Goal: Information Seeking & Learning: Check status

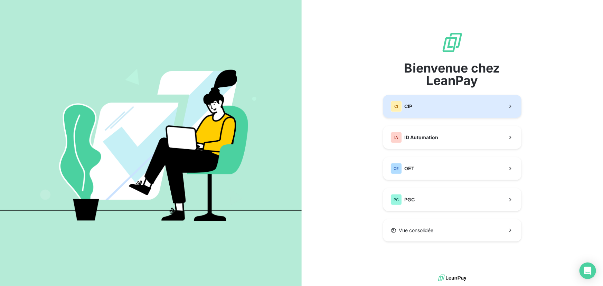
click at [439, 109] on button "CI CIP" at bounding box center [452, 106] width 138 height 23
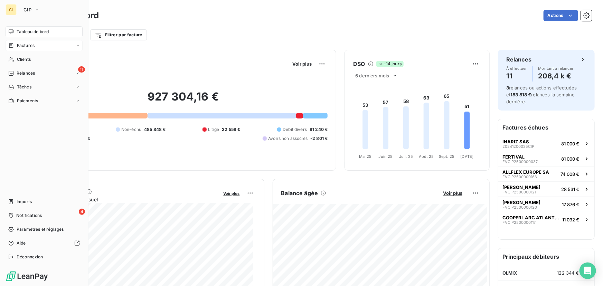
click at [16, 45] on div "Factures" at bounding box center [21, 46] width 26 height 6
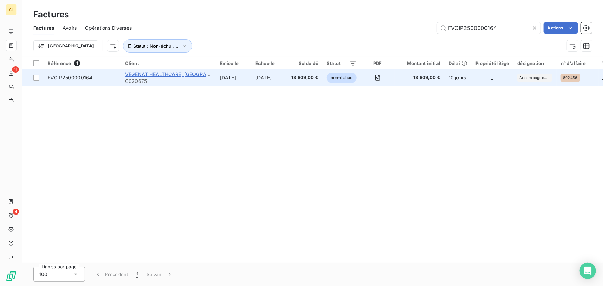
click at [159, 75] on span "VEGENAT HEALTHCARE, [GEOGRAPHIC_DATA]" at bounding box center [179, 74] width 109 height 6
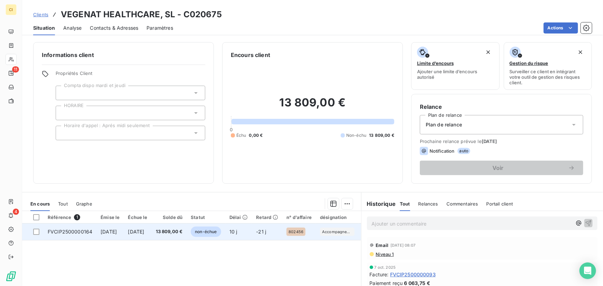
click at [178, 230] on span "13 809,00 €" at bounding box center [169, 232] width 27 height 7
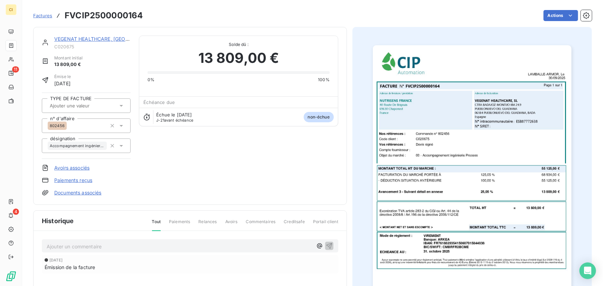
click at [488, 133] on img "button" at bounding box center [472, 185] width 199 height 281
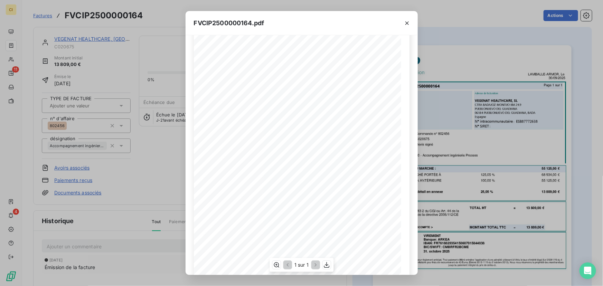
scroll to position [69, 0]
click at [327, 265] on icon "button" at bounding box center [327, 265] width 6 height 6
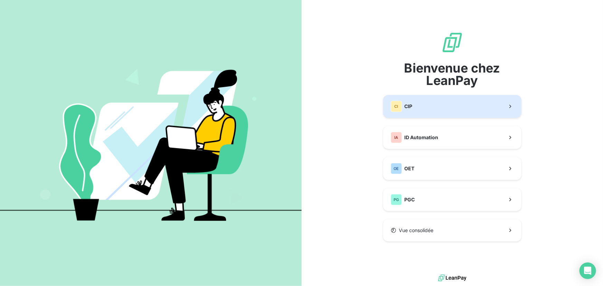
click at [426, 104] on button "CI CIP" at bounding box center [452, 106] width 138 height 23
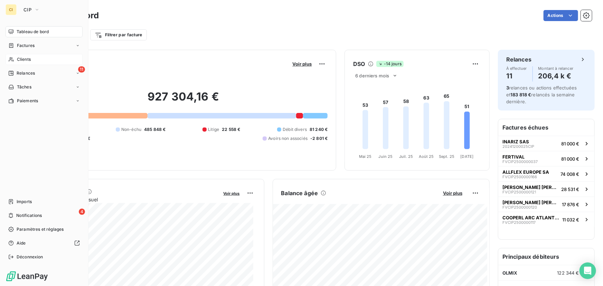
click at [22, 57] on span "Clients" at bounding box center [24, 59] width 14 height 6
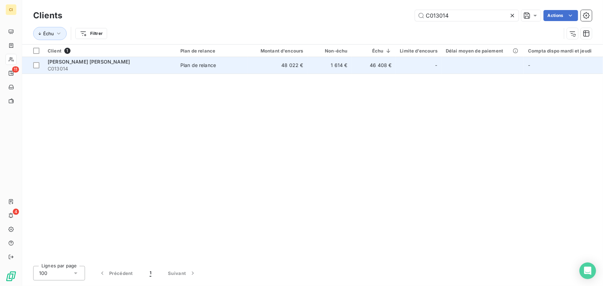
type input "C013014"
click at [89, 63] on span "[PERSON_NAME] [PERSON_NAME]" at bounding box center [89, 62] width 82 height 6
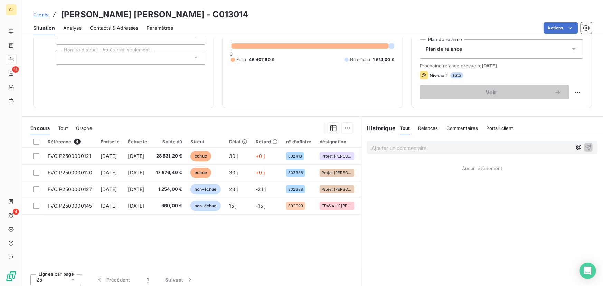
scroll to position [78, 0]
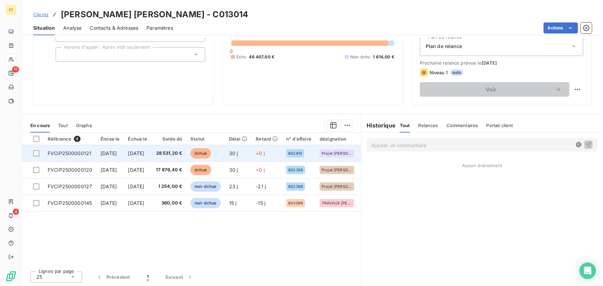
click at [144, 155] on span "[DATE]" at bounding box center [136, 153] width 16 height 6
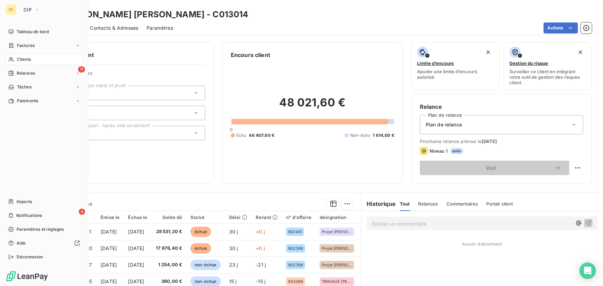
click at [24, 59] on span "Clients" at bounding box center [24, 59] width 14 height 6
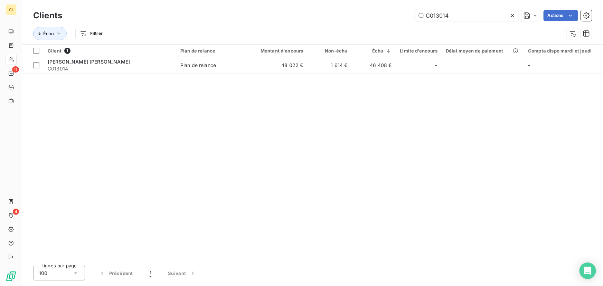
drag, startPoint x: 458, startPoint y: 15, endPoint x: 394, endPoint y: 22, distance: 64.3
click at [394, 22] on div "Clients C013014 Actions" at bounding box center [312, 15] width 559 height 15
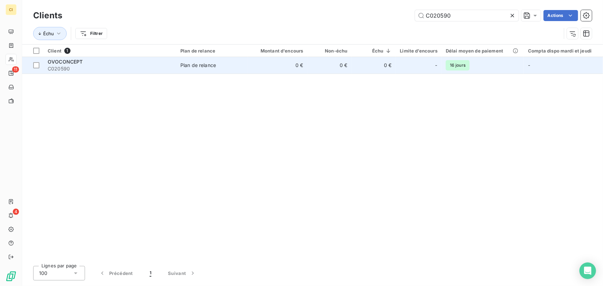
type input "C020590"
click at [217, 64] on span "Plan de relance" at bounding box center [212, 65] width 64 height 7
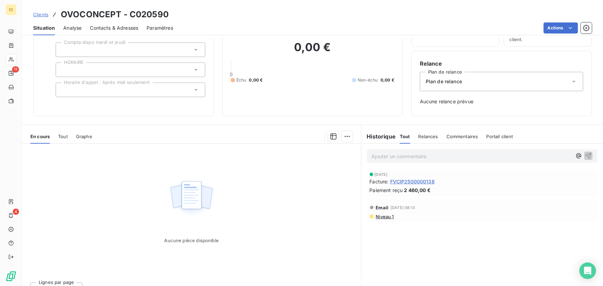
scroll to position [54, 0]
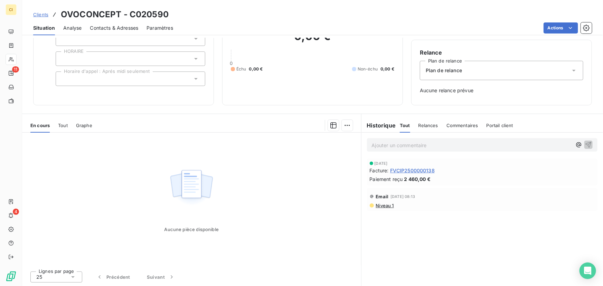
click at [65, 125] on span "Tout" at bounding box center [63, 126] width 10 height 6
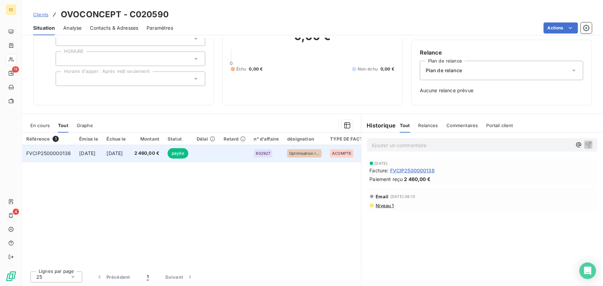
click at [160, 151] on span "2 460,00 €" at bounding box center [146, 153] width 25 height 7
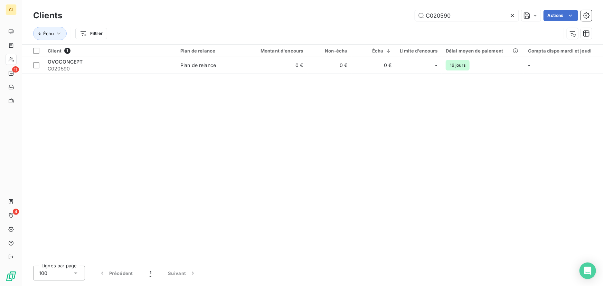
drag, startPoint x: 484, startPoint y: 17, endPoint x: 397, endPoint y: 22, distance: 86.9
click at [397, 22] on div "Clients C020590 Actions Échu Filtrer" at bounding box center [312, 26] width 559 height 36
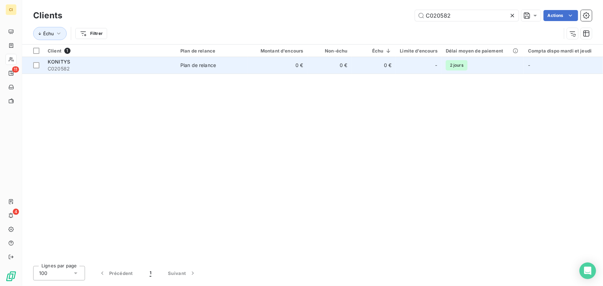
type input "C020582"
click at [206, 64] on div "Plan de relance" at bounding box center [198, 65] width 36 height 7
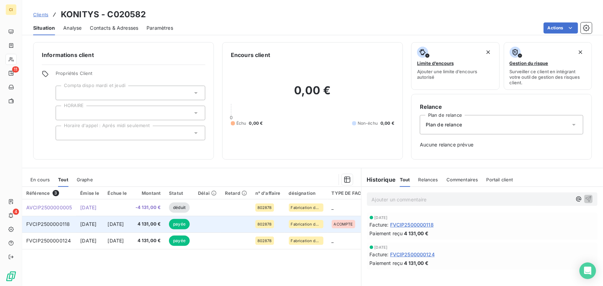
click at [161, 225] on span "4 131,00 €" at bounding box center [149, 224] width 26 height 7
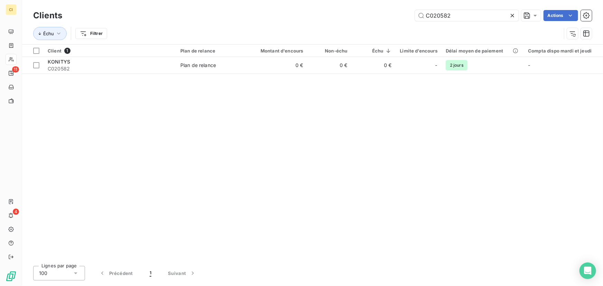
drag, startPoint x: 481, startPoint y: 14, endPoint x: 384, endPoint y: 24, distance: 97.3
click at [384, 24] on div "Clients C020582 Actions Échu Filtrer" at bounding box center [312, 26] width 559 height 36
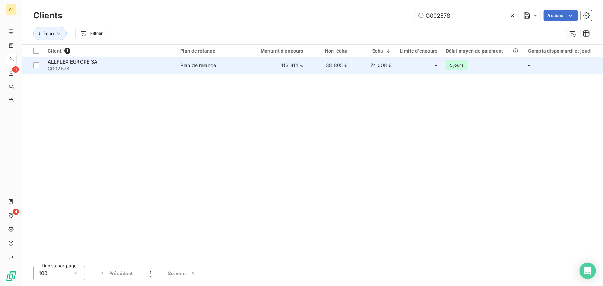
type input "C002578"
click at [202, 66] on div "Plan de relance" at bounding box center [198, 65] width 36 height 7
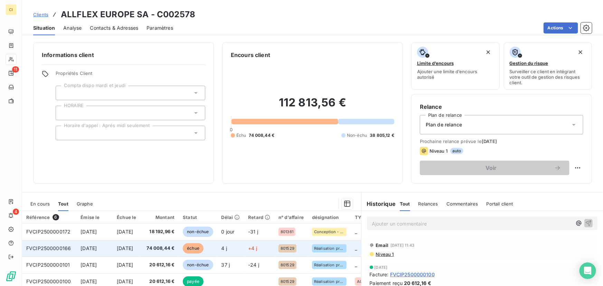
click at [175, 248] on span "74 008,44 €" at bounding box center [160, 248] width 30 height 7
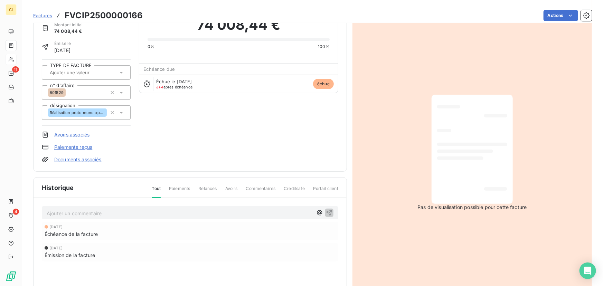
scroll to position [33, 0]
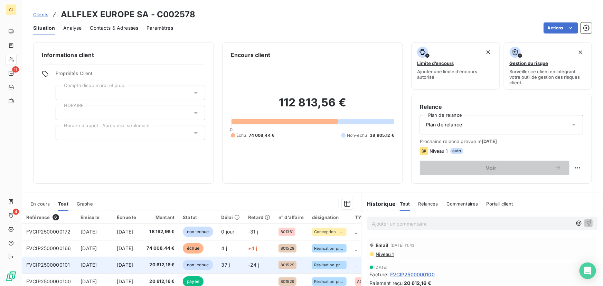
click at [213, 261] on span "non-échue" at bounding box center [198, 265] width 30 height 10
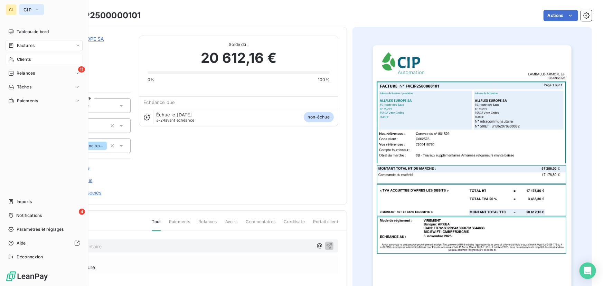
click at [36, 9] on icon "button" at bounding box center [37, 9] width 3 height 1
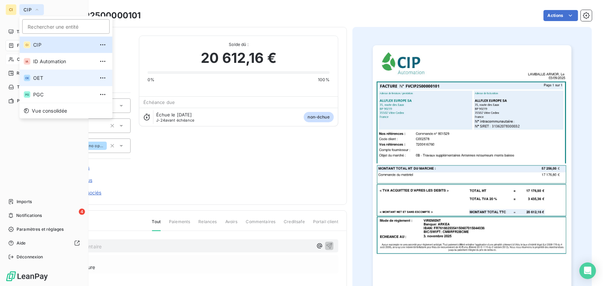
click at [43, 76] on span "OET" at bounding box center [63, 78] width 61 height 7
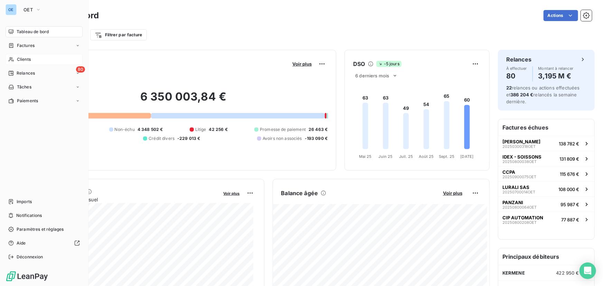
click at [39, 58] on div "Clients" at bounding box center [44, 59] width 77 height 11
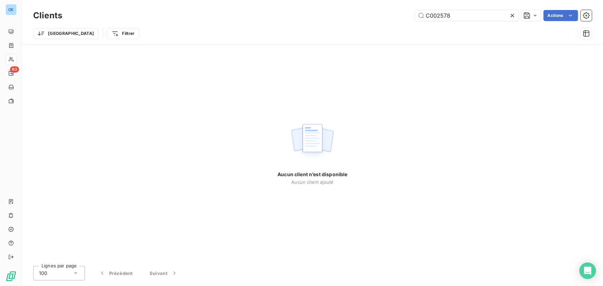
drag, startPoint x: 487, startPoint y: 15, endPoint x: 391, endPoint y: 23, distance: 96.1
click at [391, 23] on div "Clients C002578 Actions Trier Filtrer" at bounding box center [312, 26] width 559 height 36
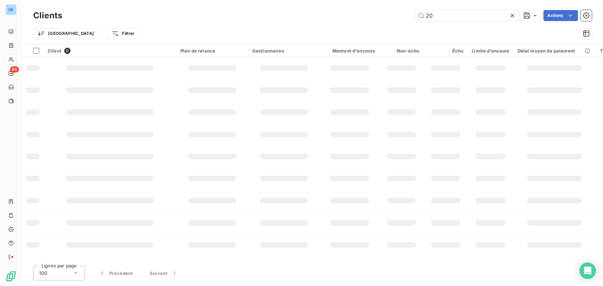
type input "2"
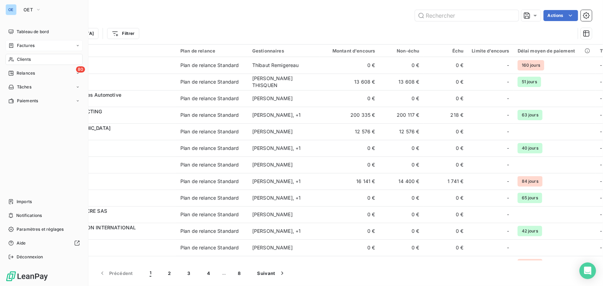
click at [26, 44] on span "Factures" at bounding box center [26, 46] width 18 height 6
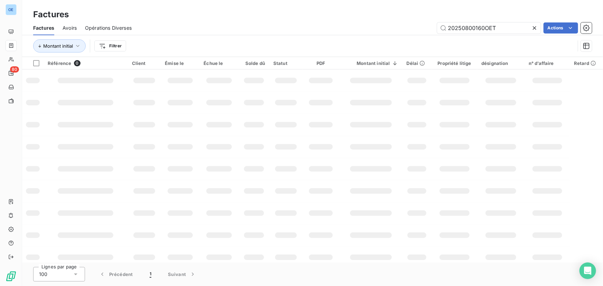
drag, startPoint x: 505, startPoint y: 30, endPoint x: 419, endPoint y: 34, distance: 86.2
click at [419, 34] on div "Factures Avoirs Opérations Diverses 20250800160OET Actions" at bounding box center [312, 28] width 581 height 15
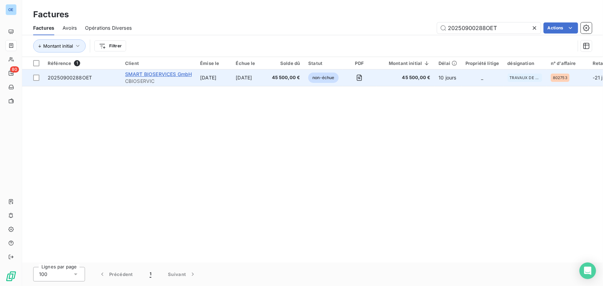
type input "20250900288OET"
click at [153, 73] on span "SMART BIOSERVICES GmbH" at bounding box center [158, 74] width 67 height 6
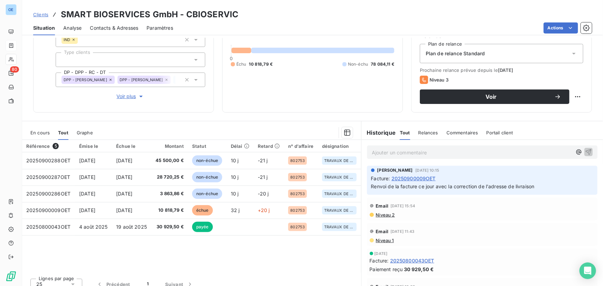
scroll to position [78, 0]
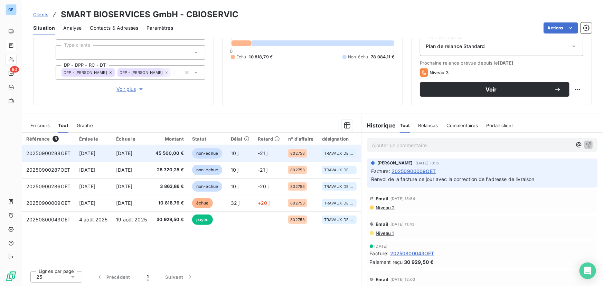
click at [173, 155] on span "45 500,00 €" at bounding box center [170, 153] width 28 height 7
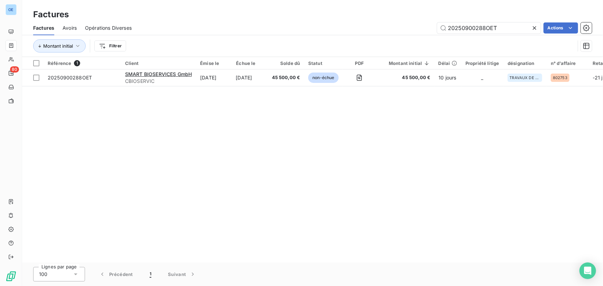
drag, startPoint x: 514, startPoint y: 30, endPoint x: 395, endPoint y: 35, distance: 119.0
click at [398, 35] on div "Factures Avoirs Opérations Diverses 20250900288OET Actions Montant initial Filt…" at bounding box center [312, 39] width 581 height 36
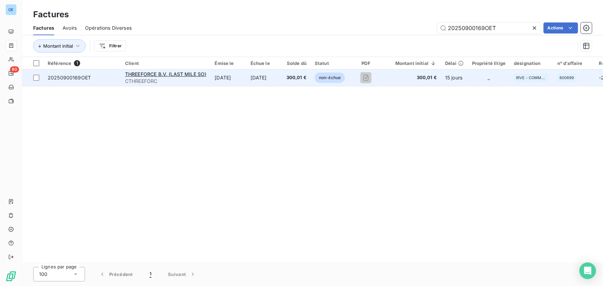
type input "20250900169OET"
click at [157, 78] on span "CTHREEFORC" at bounding box center [166, 81] width 82 height 7
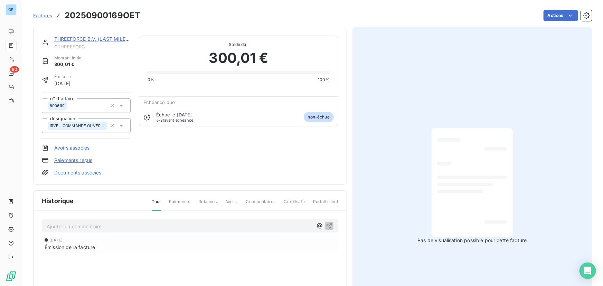
click at [452, 197] on div at bounding box center [472, 182] width 70 height 98
click at [43, 15] on span "Factures" at bounding box center [42, 16] width 19 height 6
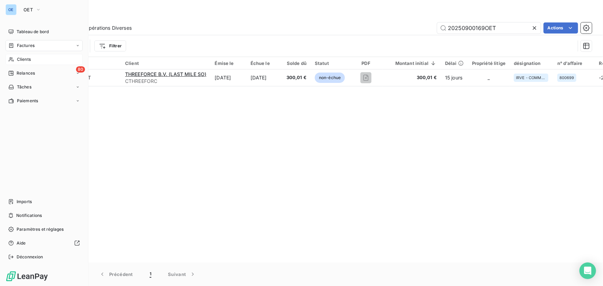
click at [19, 57] on span "Clients" at bounding box center [24, 59] width 14 height 6
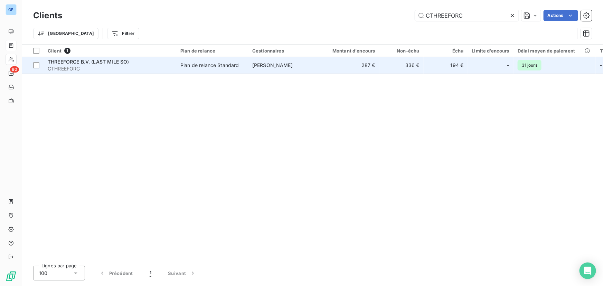
type input "CTHREEFORC"
click at [203, 66] on div "Plan de relance Standard" at bounding box center [209, 65] width 59 height 7
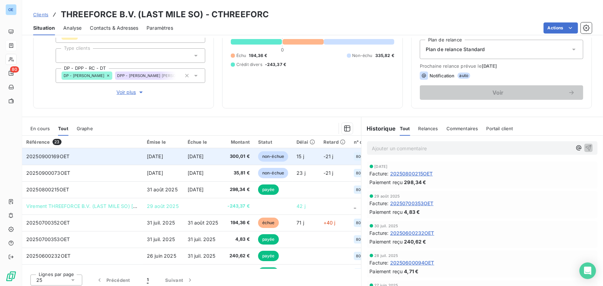
scroll to position [78, 0]
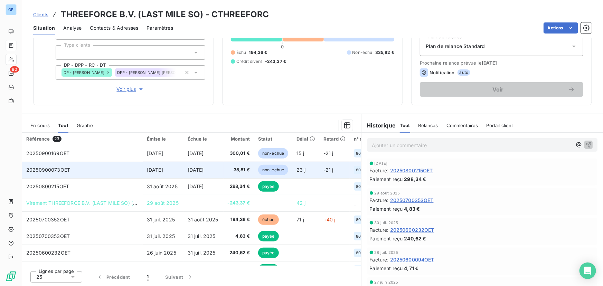
click at [203, 168] on span "[DATE]" at bounding box center [196, 170] width 16 height 6
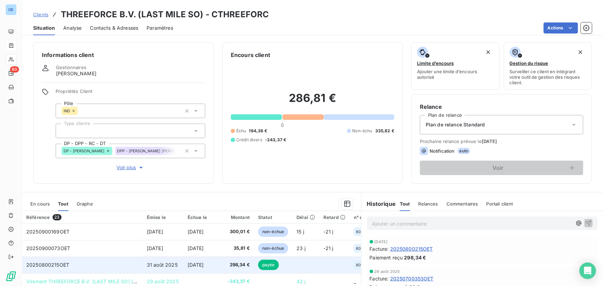
click at [235, 264] on span "298,34 €" at bounding box center [239, 265] width 22 height 7
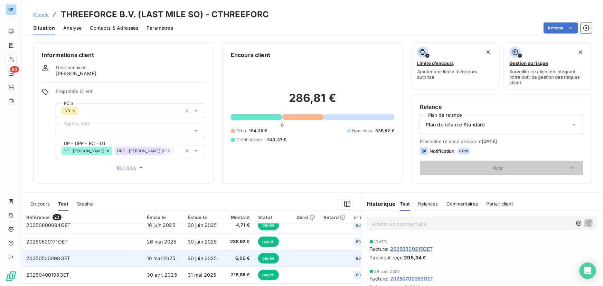
scroll to position [126, 0]
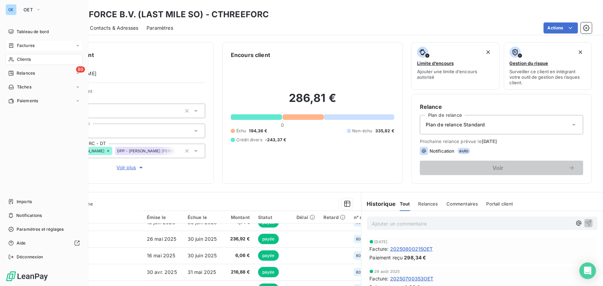
click at [33, 46] on span "Factures" at bounding box center [26, 46] width 18 height 6
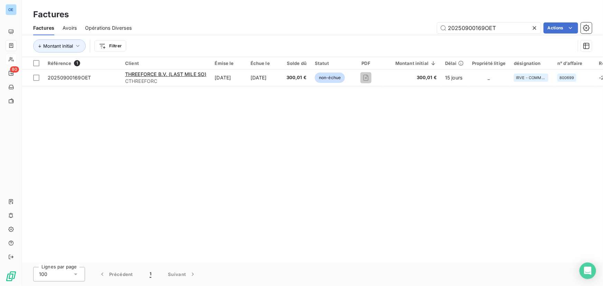
drag, startPoint x: 514, startPoint y: 30, endPoint x: 419, endPoint y: 30, distance: 94.4
click at [419, 30] on div "20250900169OET Actions" at bounding box center [366, 27] width 452 height 11
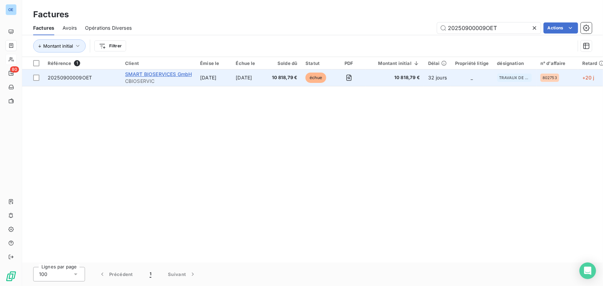
type input "20250900009OET"
click at [171, 74] on span "SMART BIOSERVICES GmbH" at bounding box center [158, 74] width 67 height 6
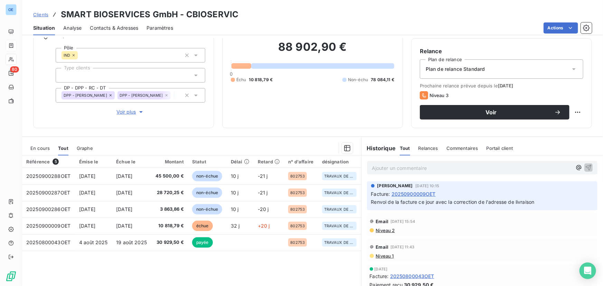
scroll to position [63, 0]
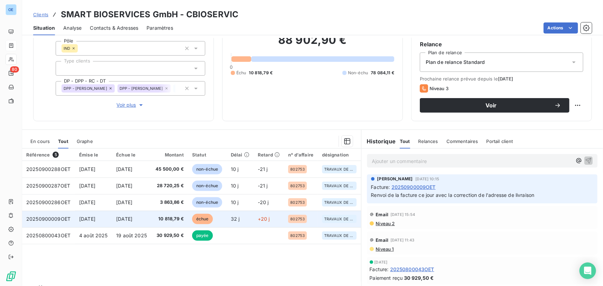
click at [174, 219] on span "10 818,79 €" at bounding box center [170, 219] width 28 height 7
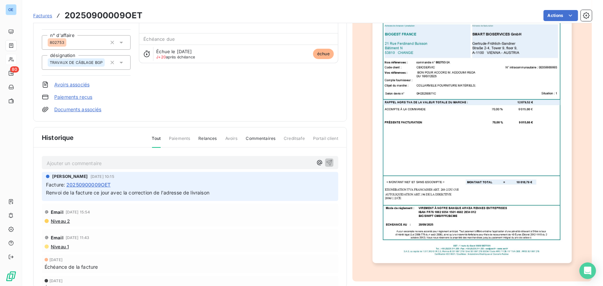
scroll to position [32, 0]
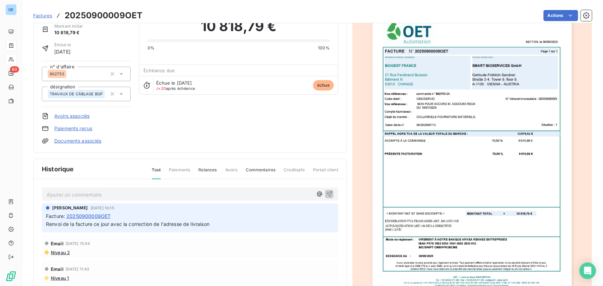
click at [522, 101] on img "button" at bounding box center [472, 153] width 199 height 281
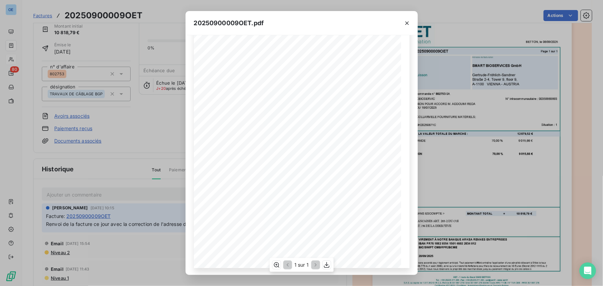
scroll to position [69, 0]
click at [328, 265] on icon "button" at bounding box center [326, 265] width 7 height 7
click at [405, 21] on icon "button" at bounding box center [407, 23] width 7 height 7
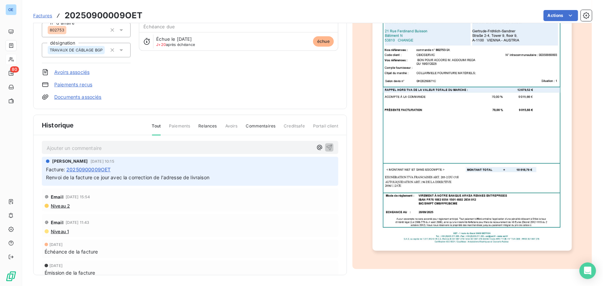
scroll to position [0, 0]
